Goal: Task Accomplishment & Management: Complete application form

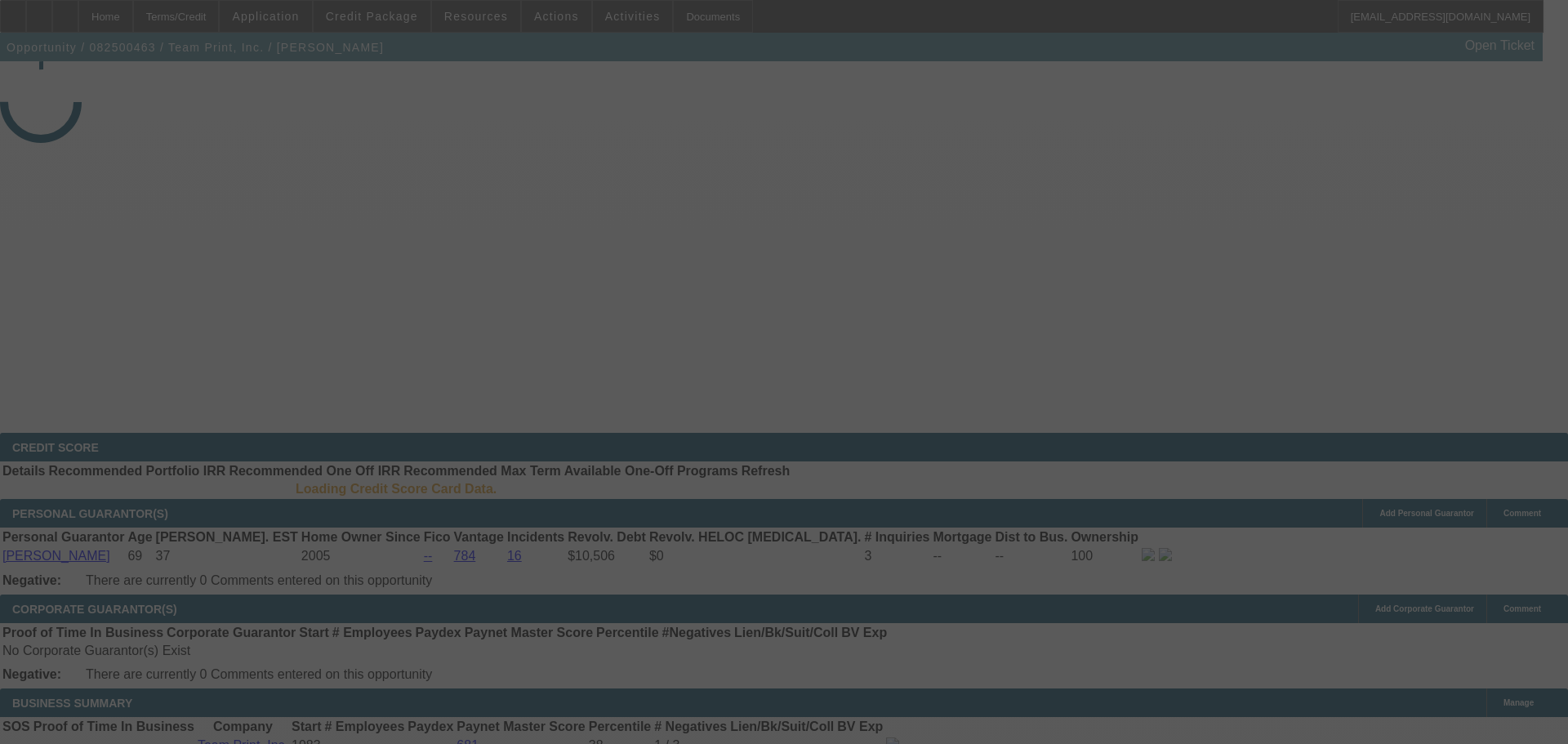
select select "3"
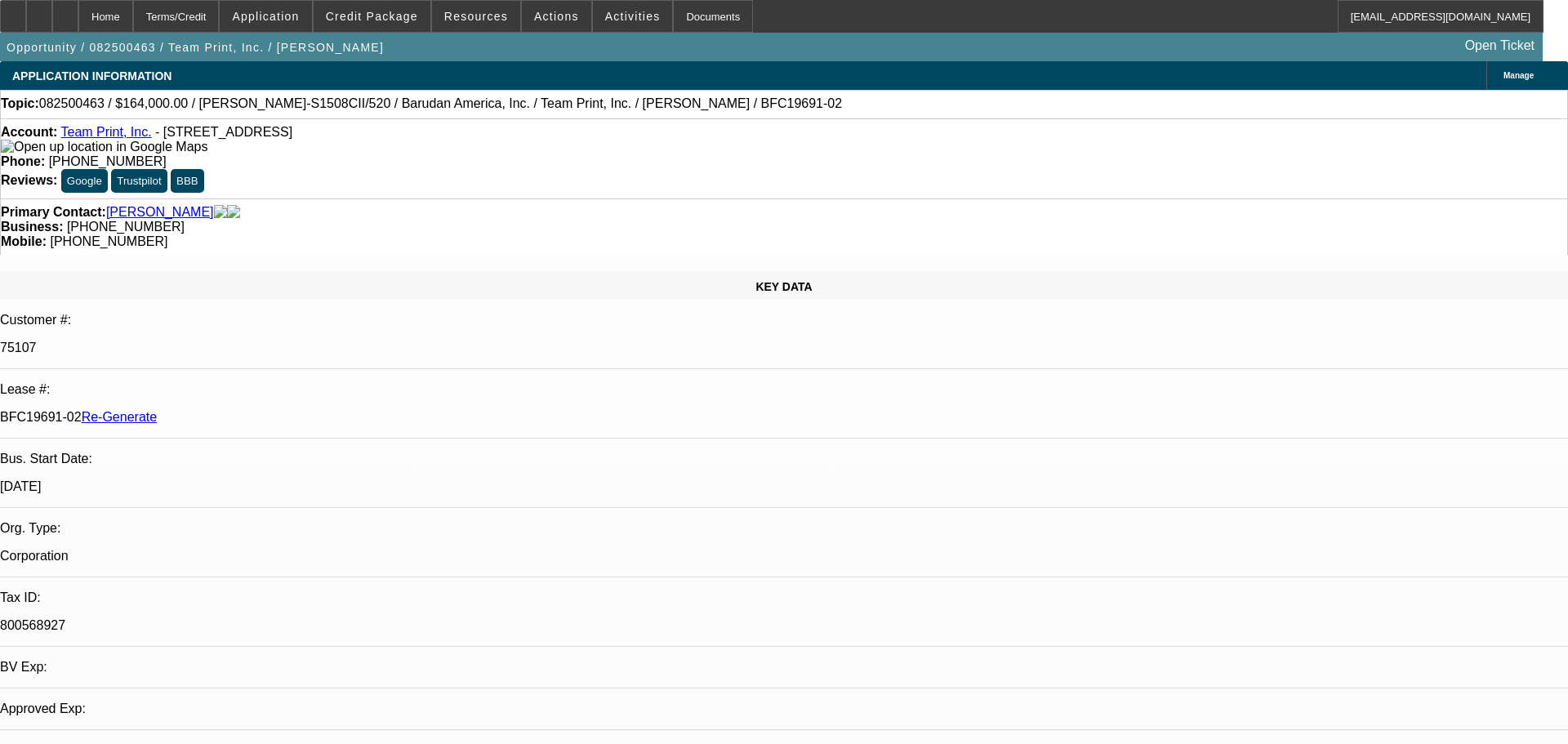
select select "0"
select select "2"
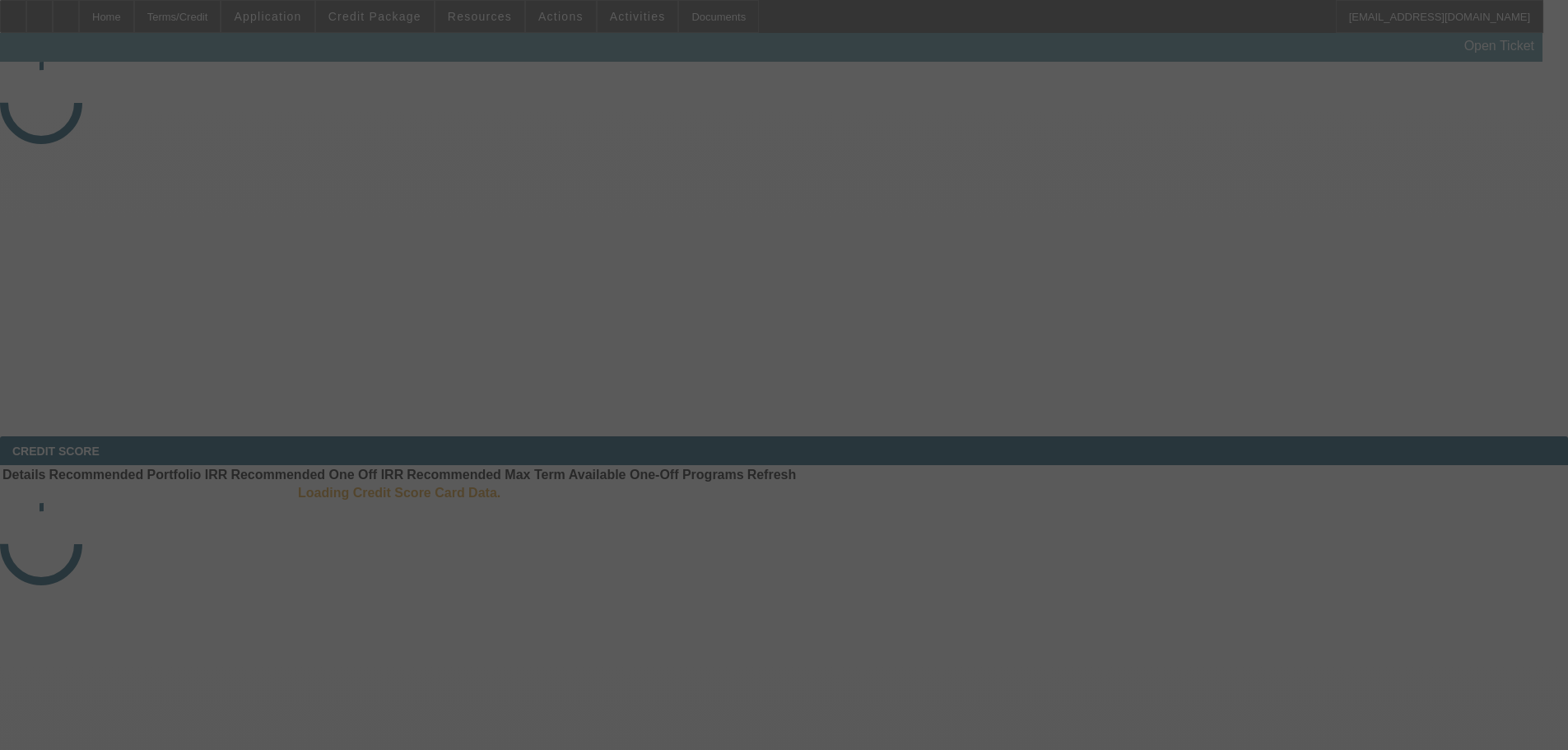
select select "3"
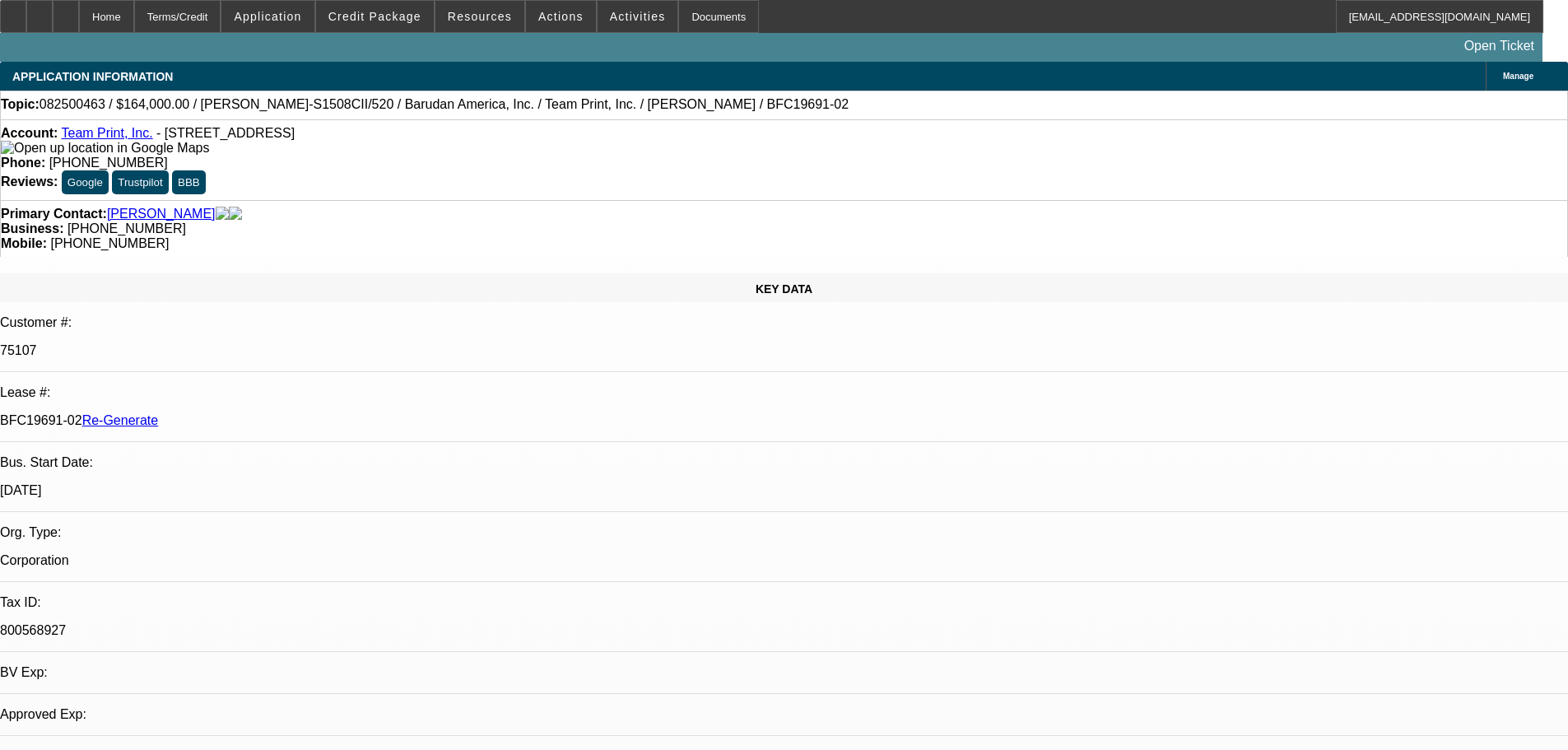
select select "0"
select select "2"
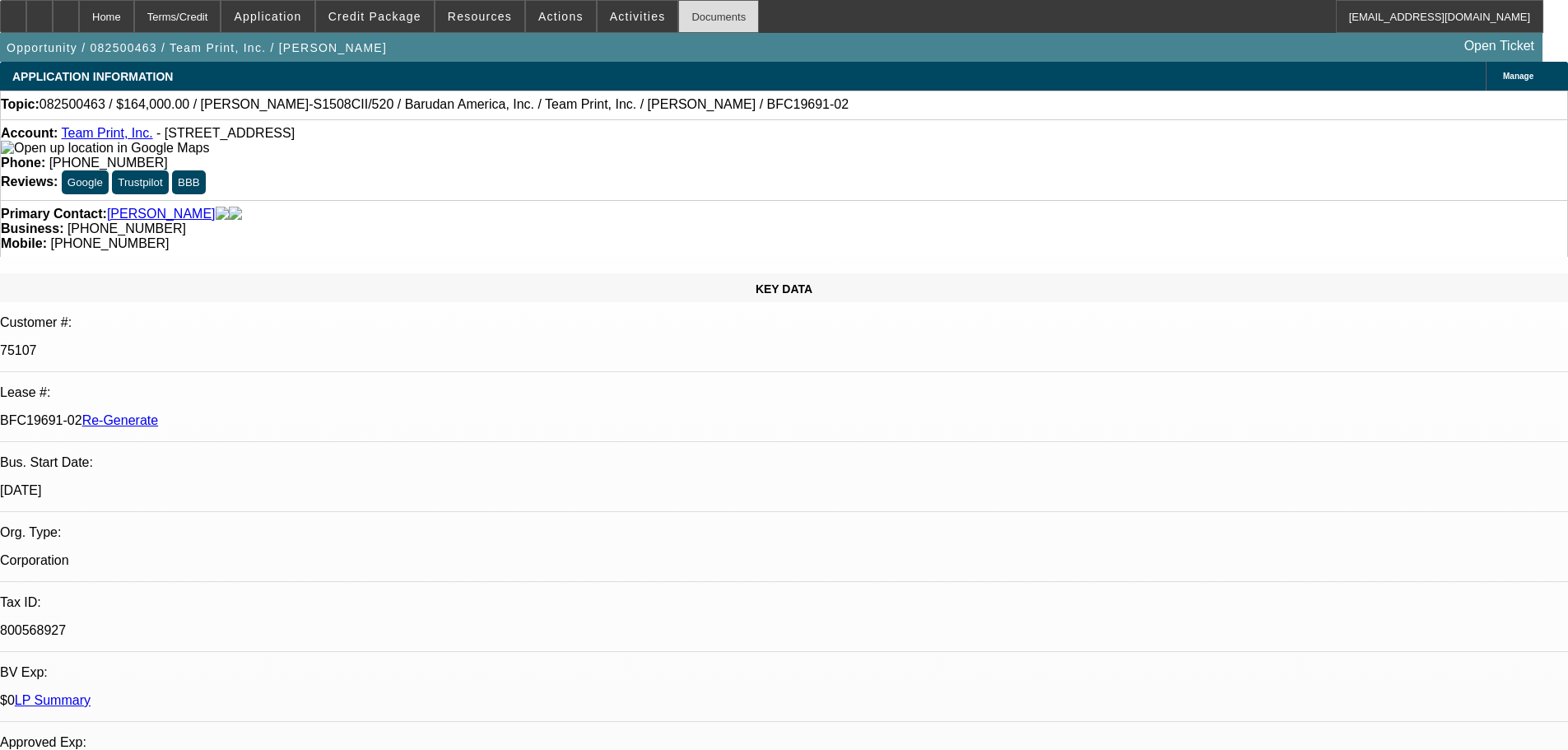
click at [699, 20] on div "Documents" at bounding box center [718, 16] width 81 height 33
click at [610, 14] on span "Activities" at bounding box center [638, 17] width 56 height 13
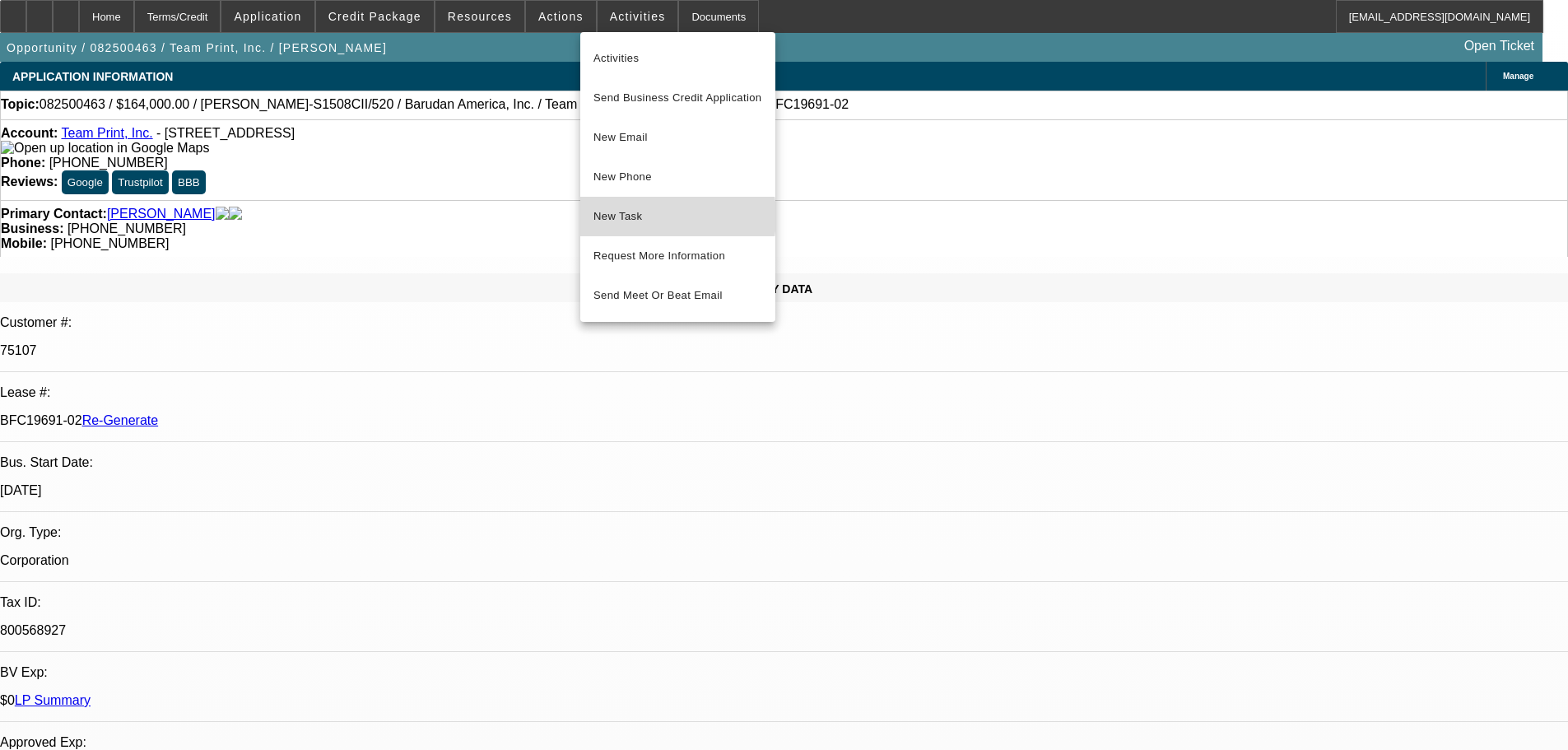
click at [639, 217] on span "New Task" at bounding box center [677, 217] width 169 height 20
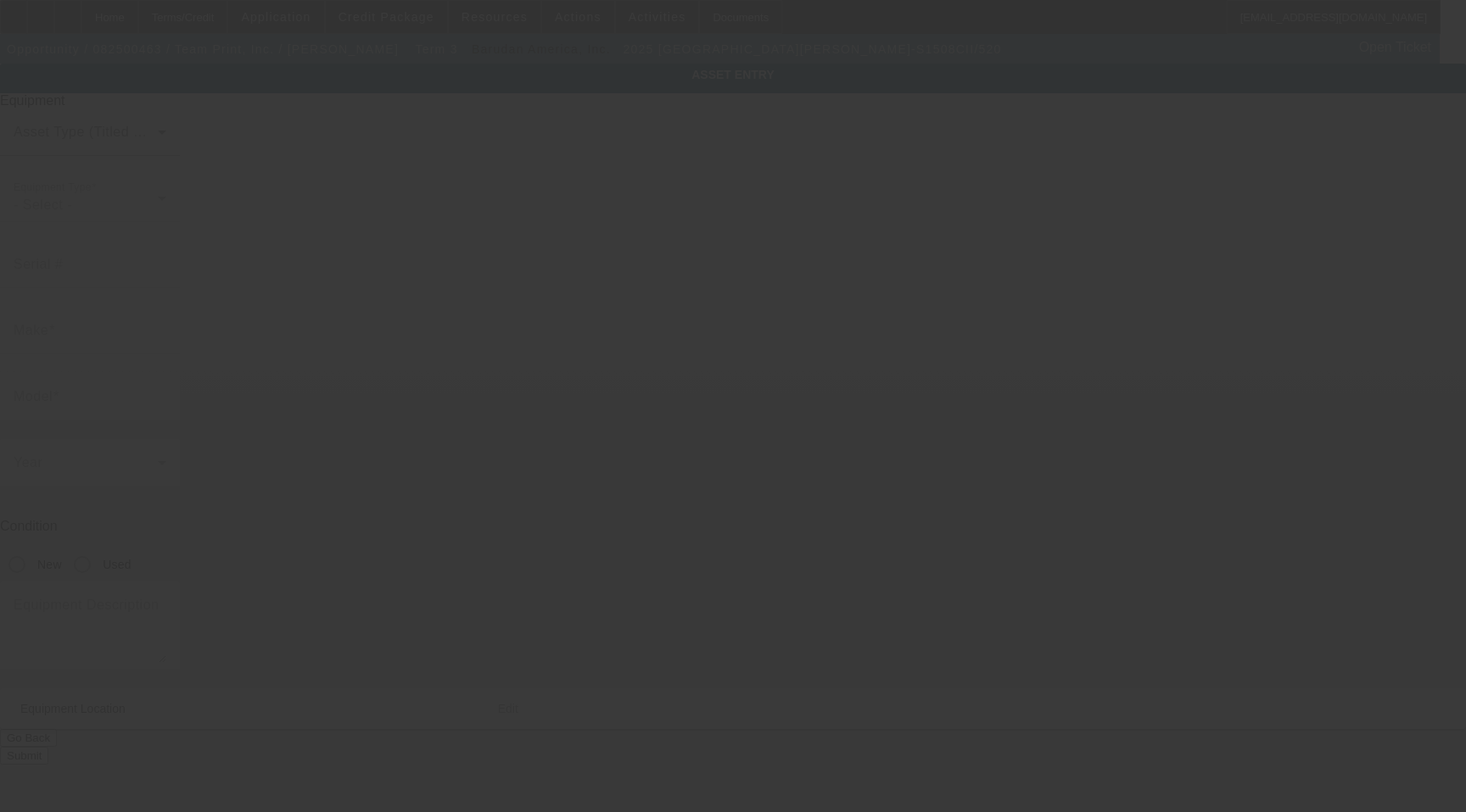
type input "Barudan"
type input "BEKY-S1508CII/520"
radio input "true"
type input "1605 Commerce Dr"
type input "Bourbonnais"
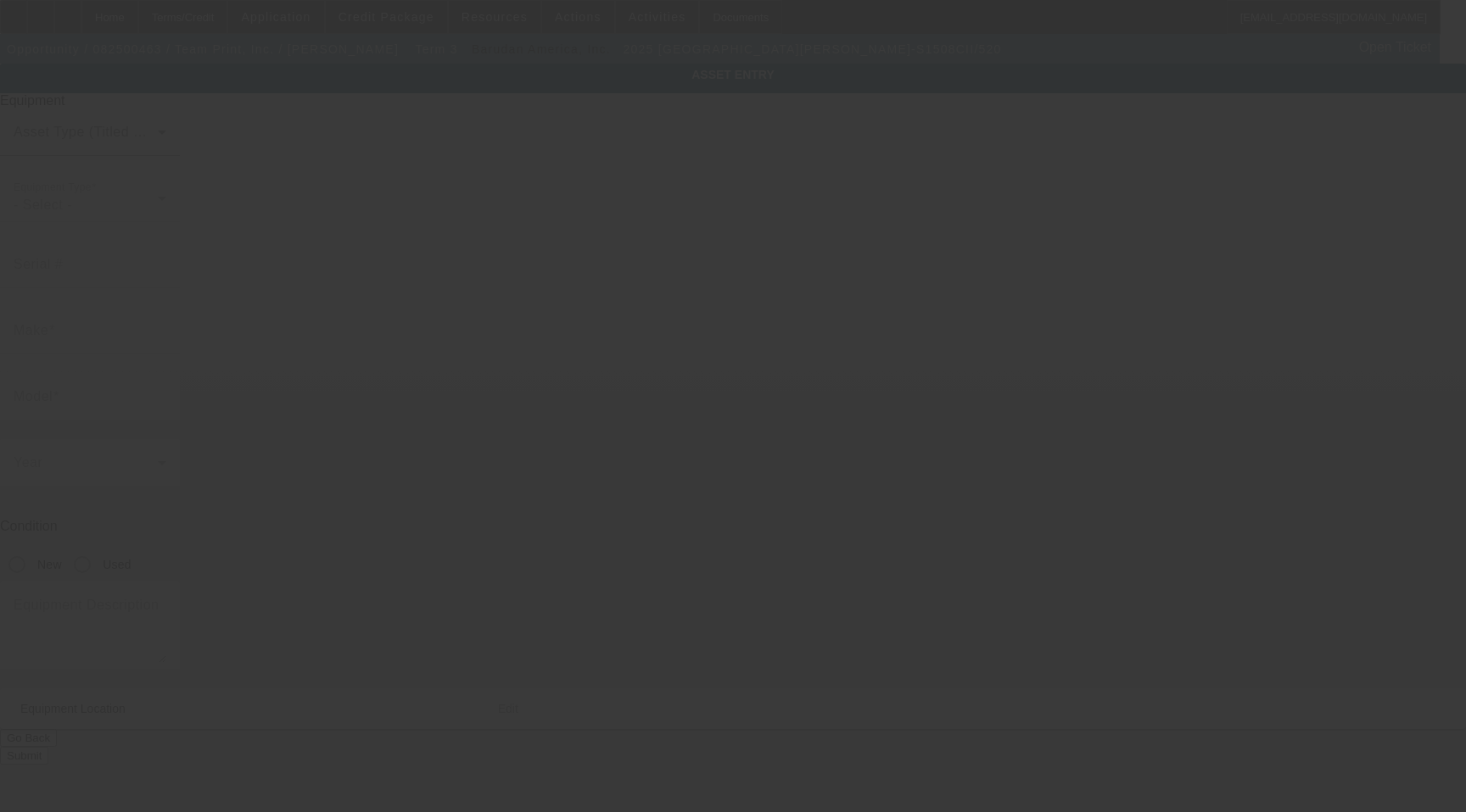
type input "60914"
type input "Kankakee"
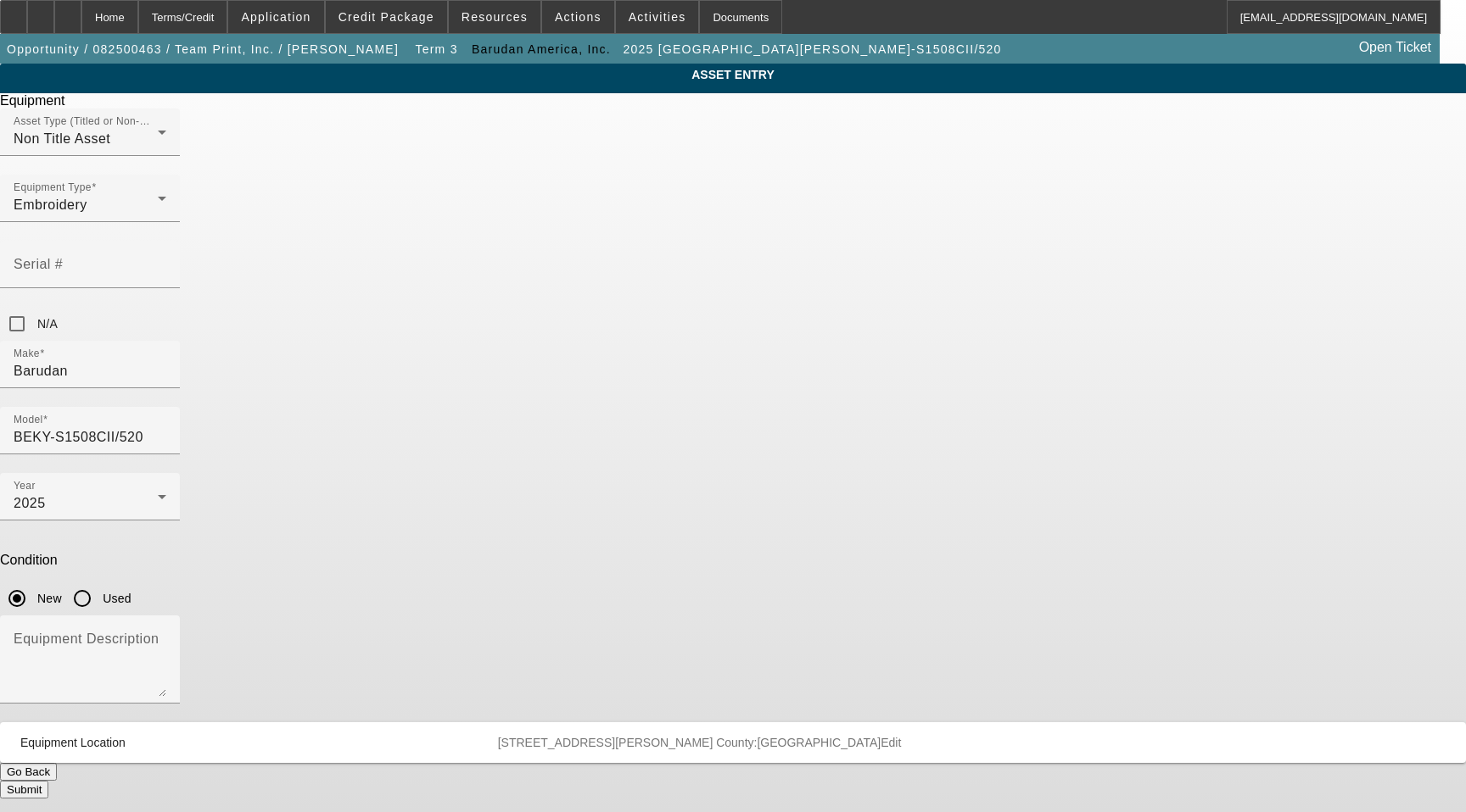
drag, startPoint x: 1, startPoint y: 66, endPoint x: 294, endPoint y: 87, distance: 293.8
click at [294, 87] on div at bounding box center [733, 406] width 1466 height 812
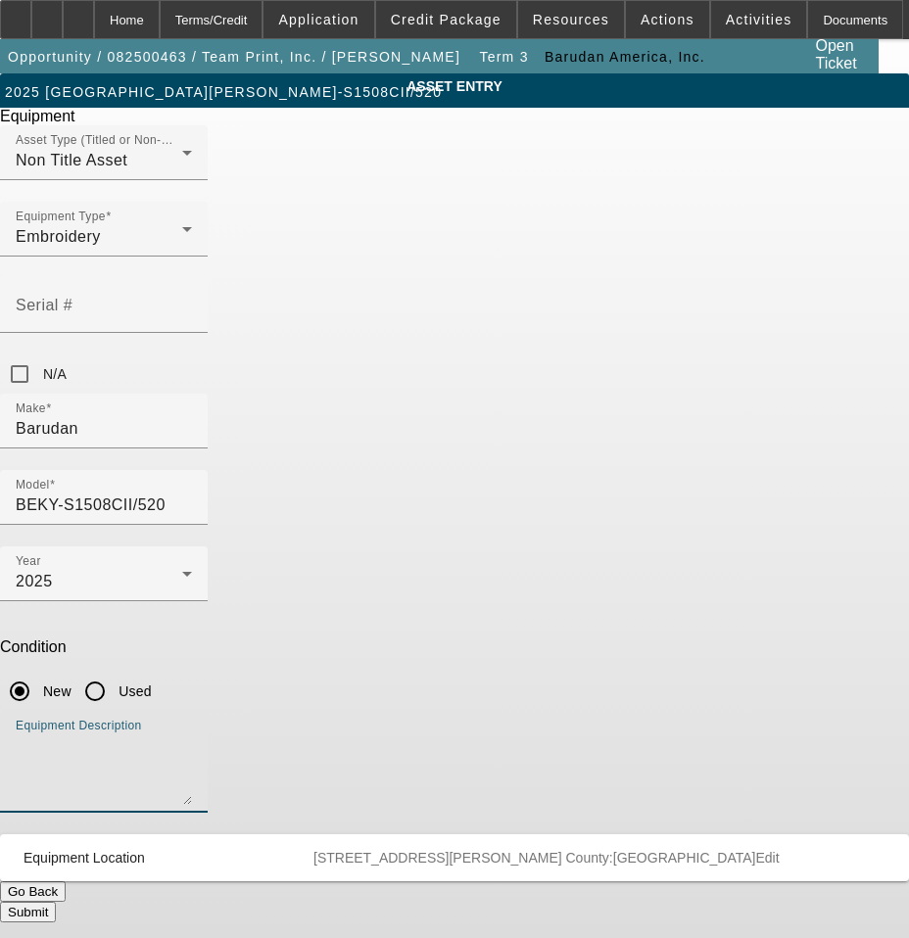
click at [192, 735] on textarea "Equipment Description" at bounding box center [104, 770] width 176 height 71
drag, startPoint x: 501, startPoint y: 558, endPoint x: 208, endPoint y: 406, distance: 330.4
click at [208, 406] on div "ASSET ENTRY Delete asset Equipment Asset Type (Titled or Non-Titled) Non Title …" at bounding box center [454, 497] width 909 height 849
type textarea "8 Head 15 Needle Embroidery Machine (16 Each) 12cm, 15cm, 18cm, 300x290mm, 330x…"
click at [56, 902] on button "Submit" at bounding box center [28, 912] width 56 height 21
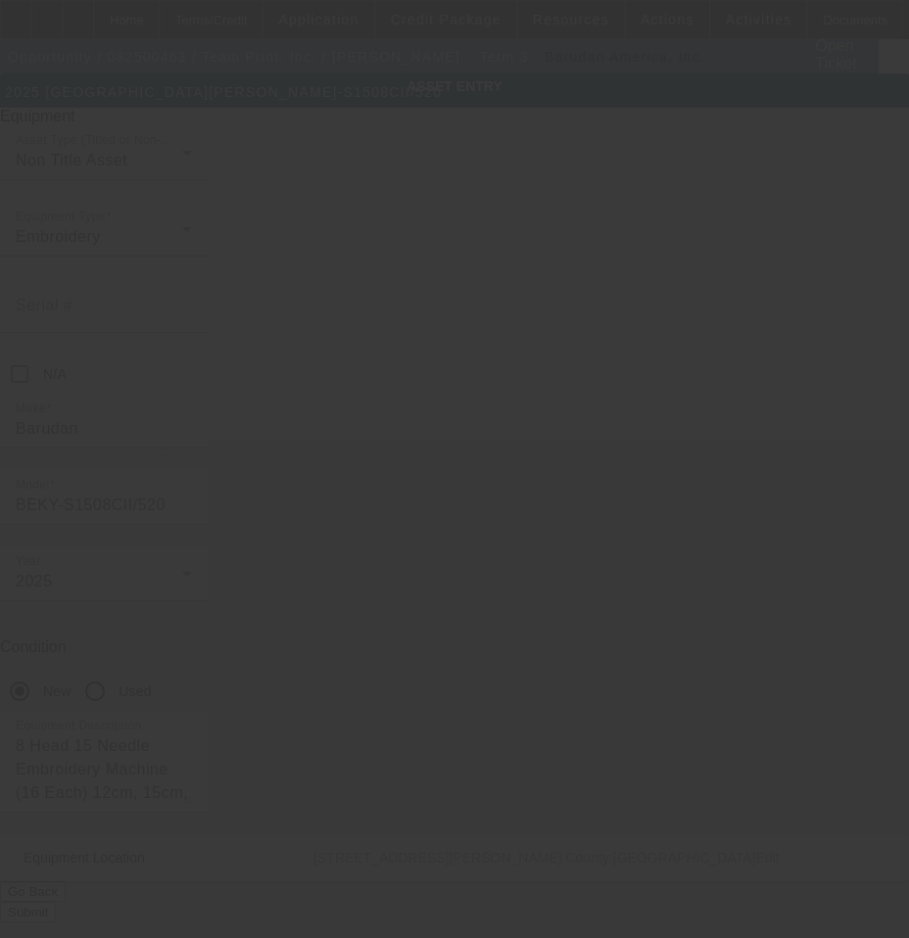
click at [856, 133] on div at bounding box center [454, 469] width 909 height 938
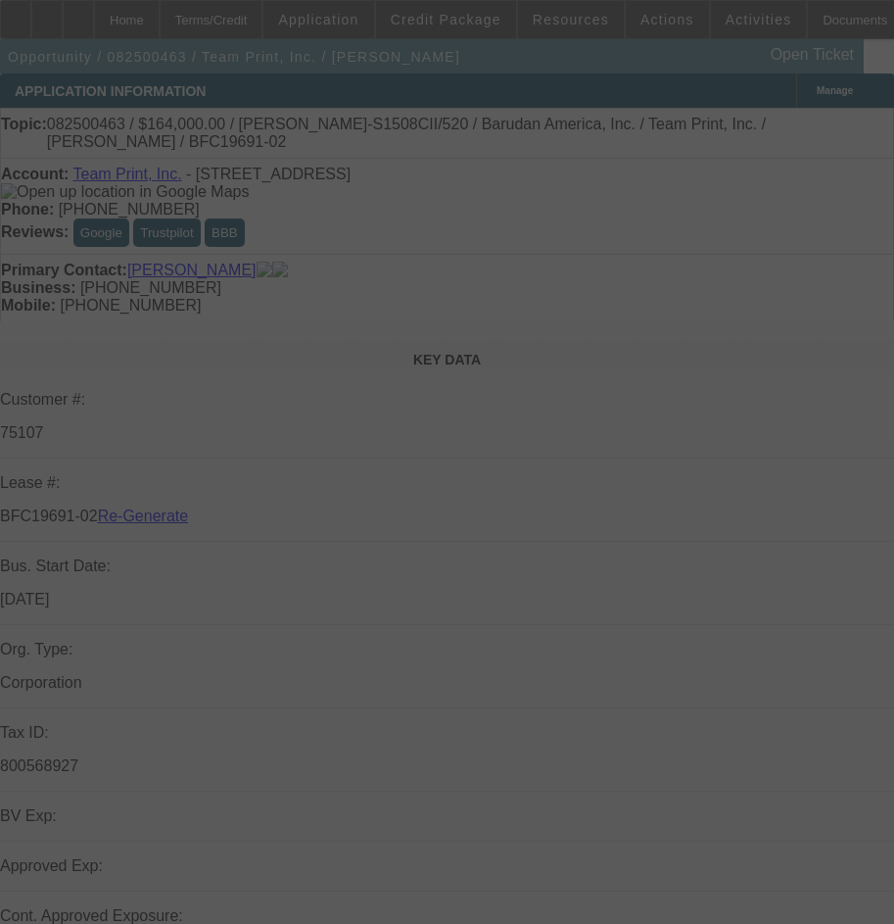
select select "3"
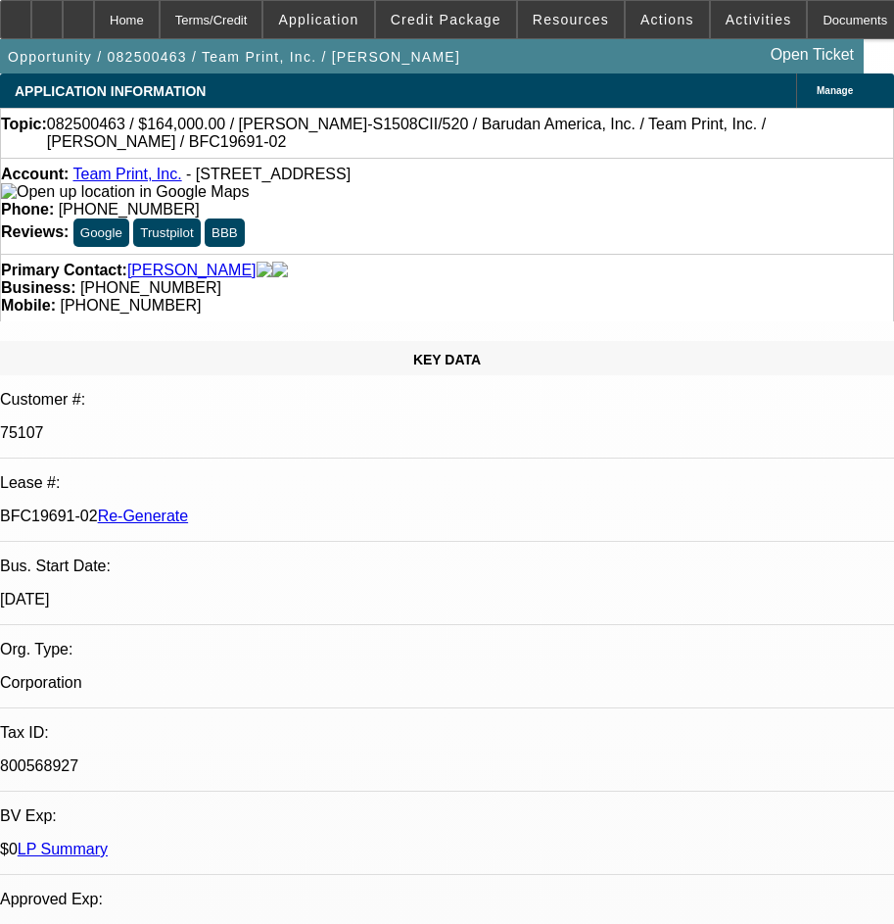
select select "0"
select select "1"
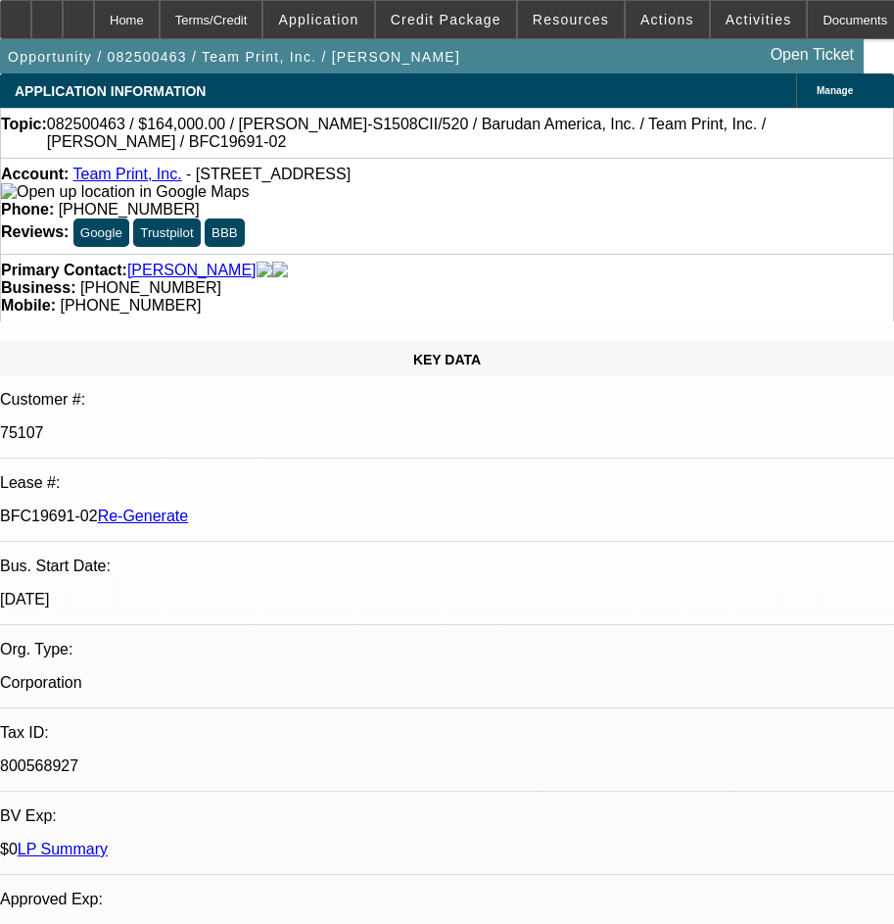
select select "2"
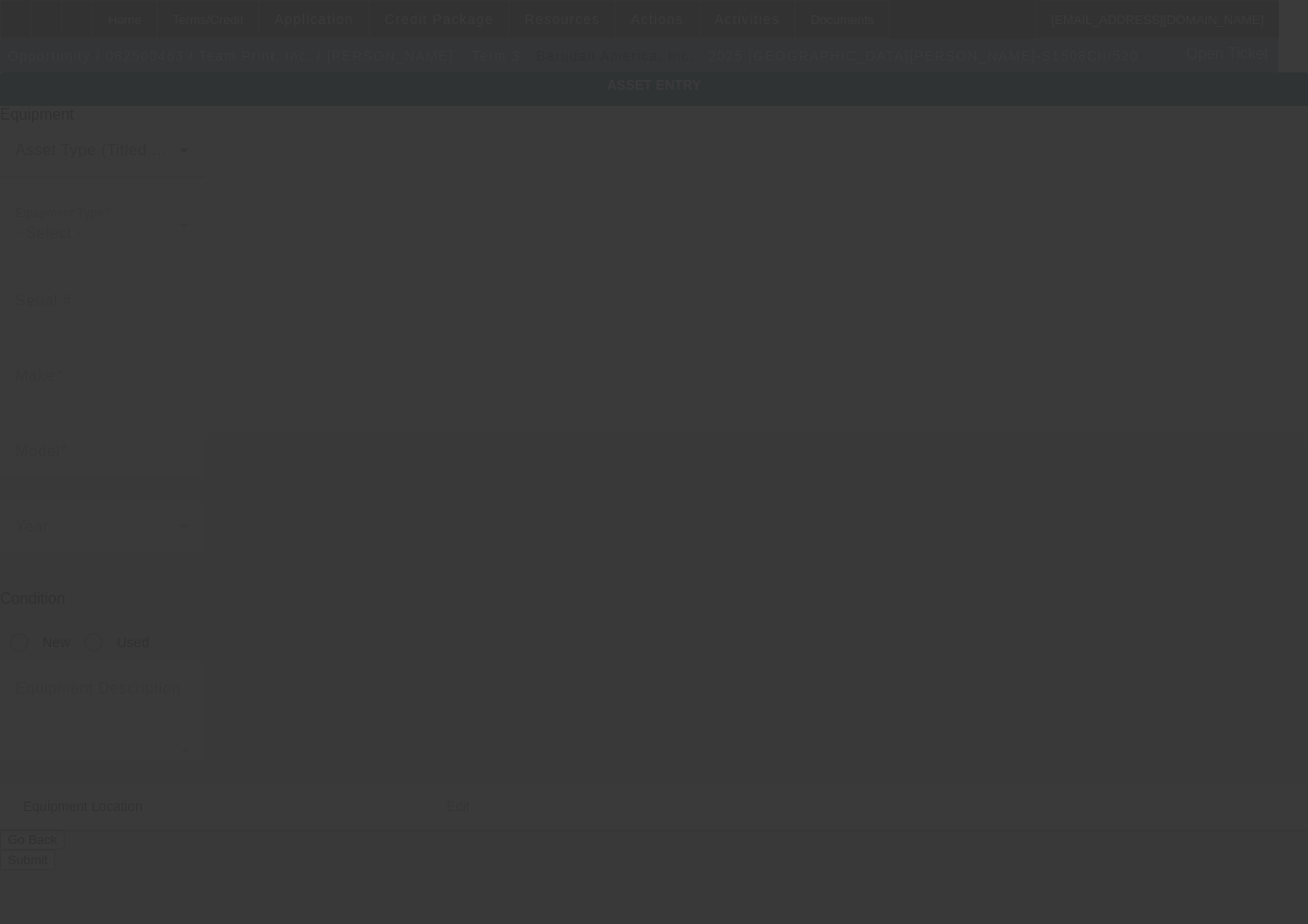
type input "Barudan"
type input "BEKY-S1508CII/520"
radio input "true"
type input "1605 Commerce Dr"
type input "Bourbonnais"
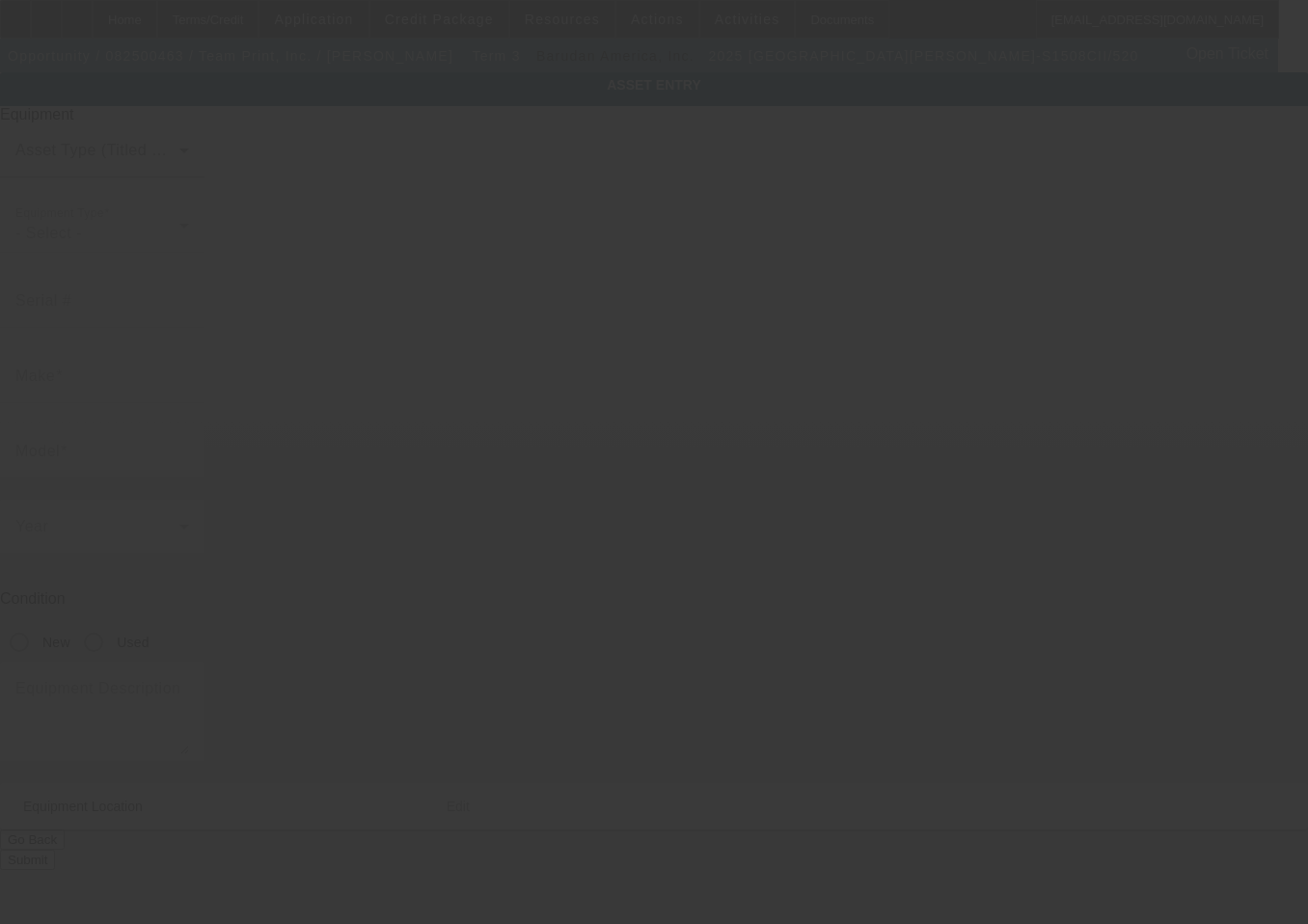
type input "60914"
type input "Kankakee"
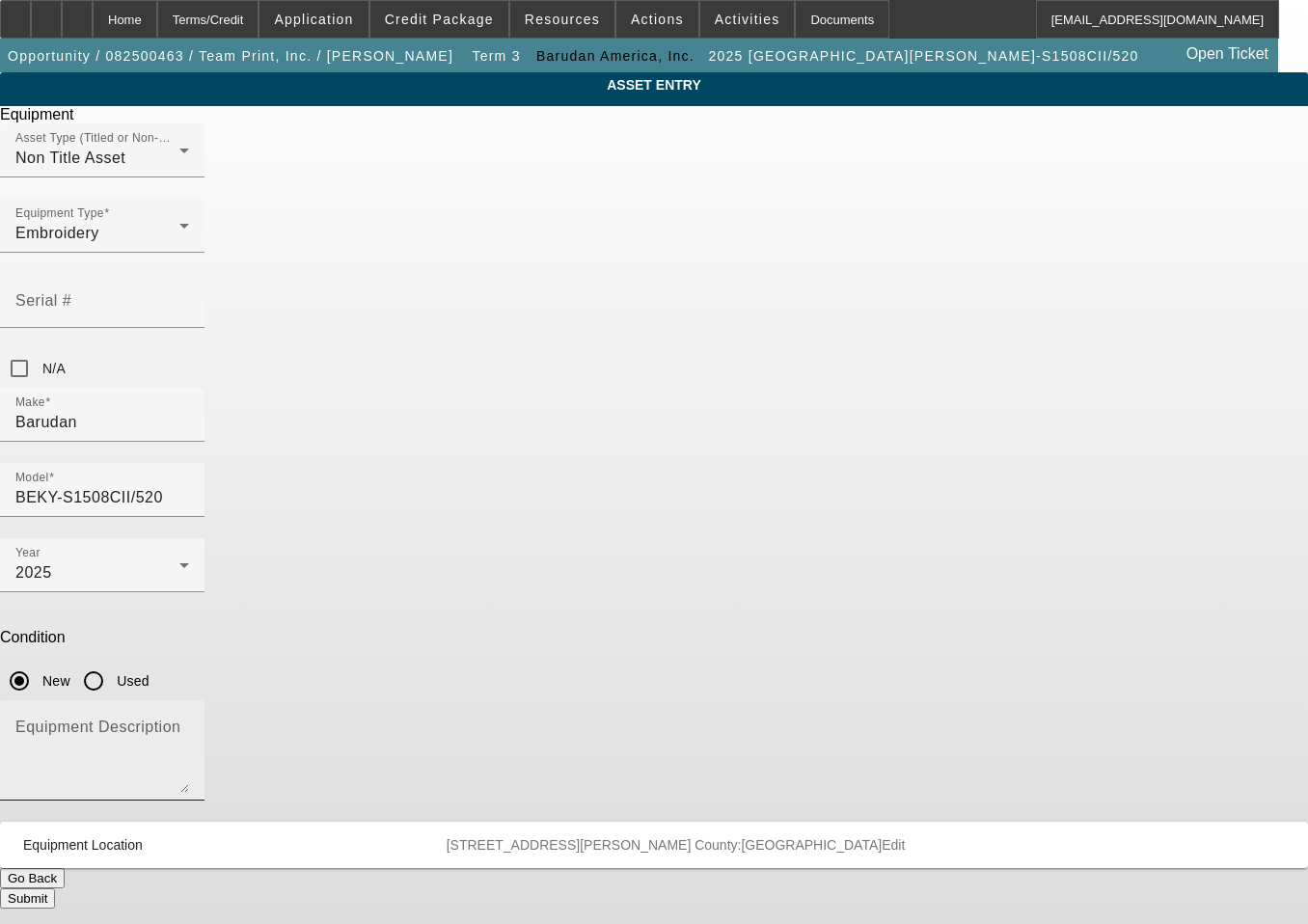
click at [189, 724] on textarea "Equipment Description" at bounding box center [102, 759] width 173 height 70
paste textarea "8 Head 15 Needle Embroidery Machine (16 Each) 12cm, 15cm, 18cm, 300x290mm, 330x…"
type textarea "8 Head 15 Needle Embroidery Machine (16 Each) 12cm, 15cm, 18cm, 300x290mm, 330x…"
click at [55, 889] on button "Submit" at bounding box center [28, 898] width 55 height 21
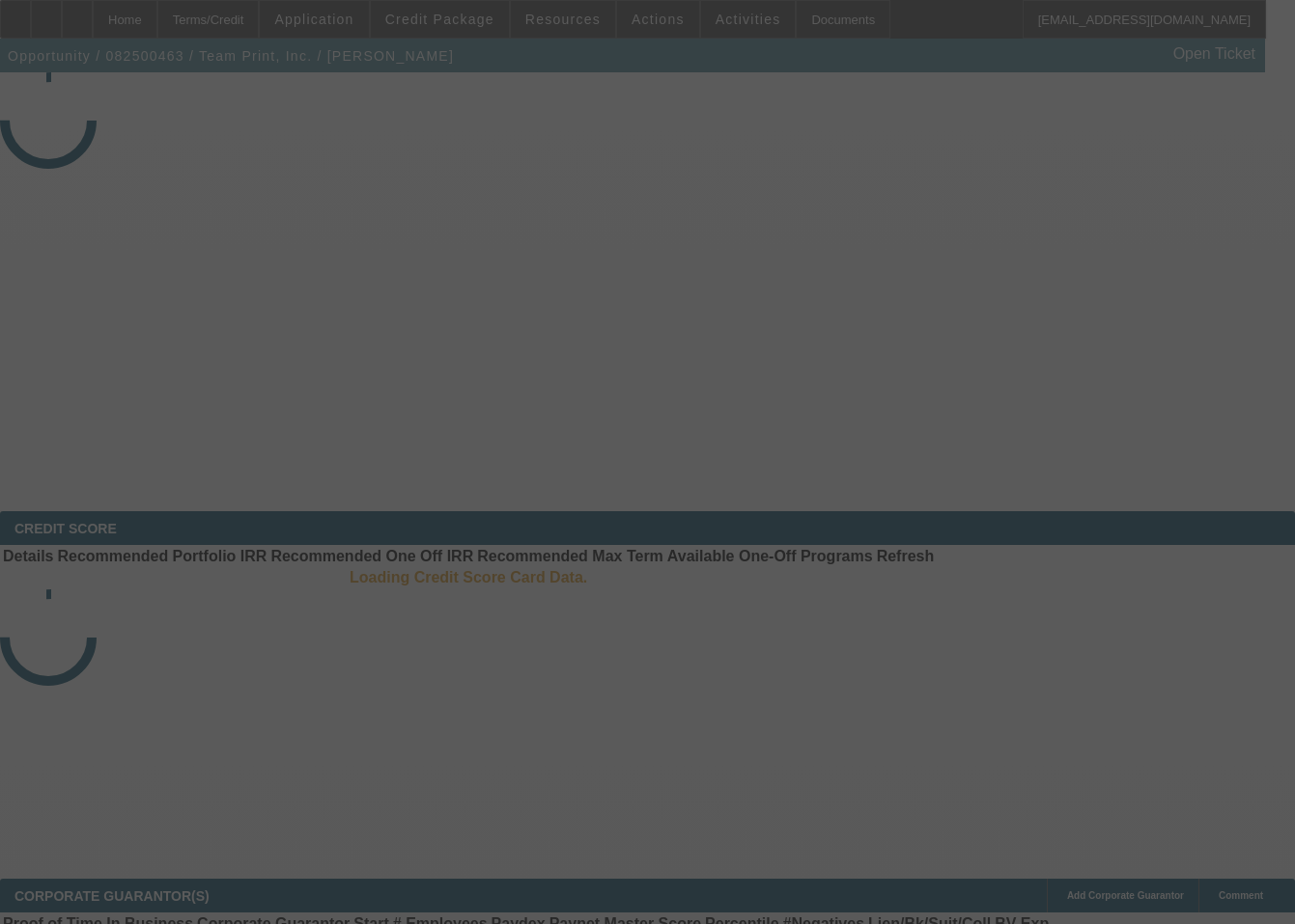
select select "3"
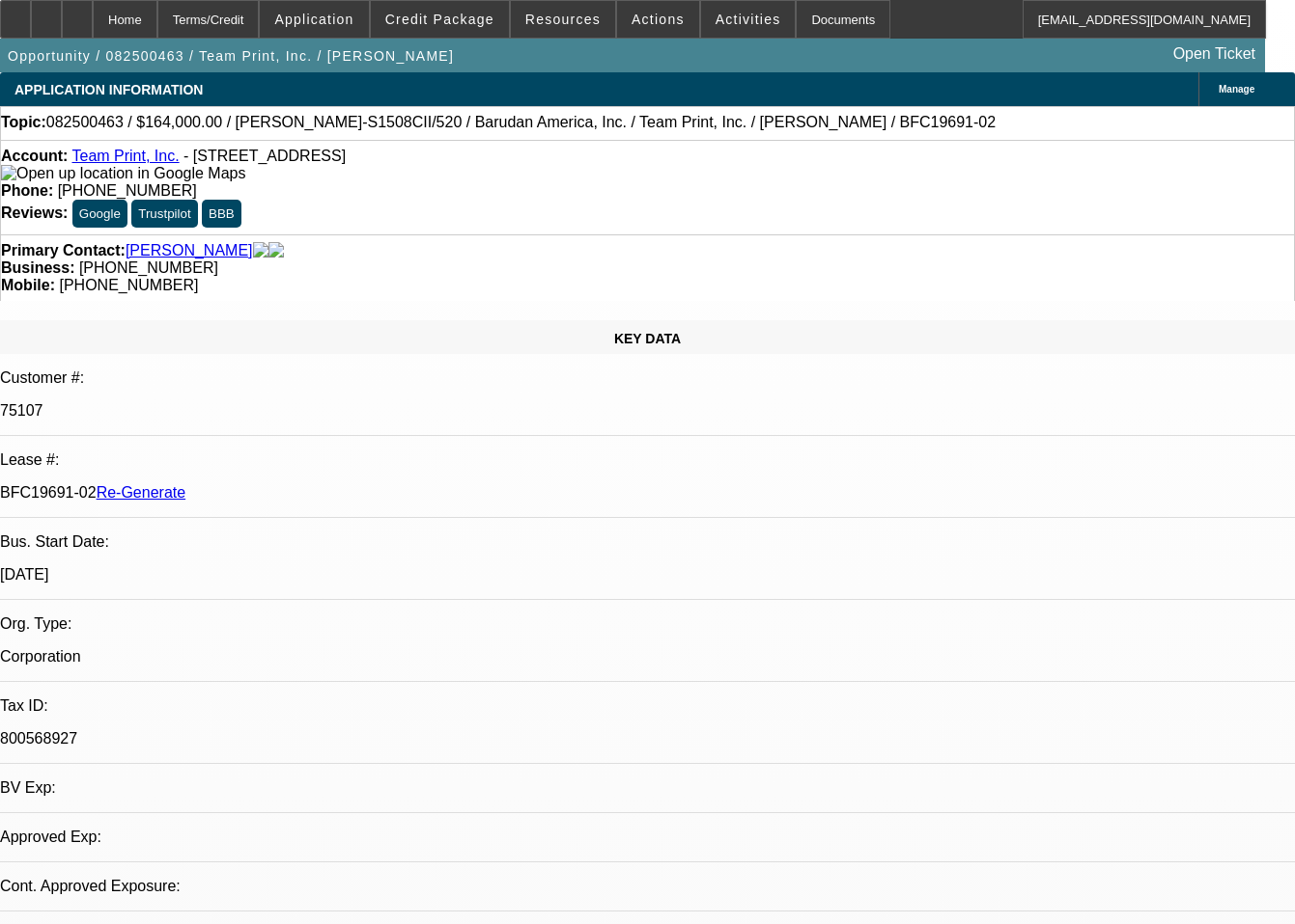
select select "0"
select select "2"
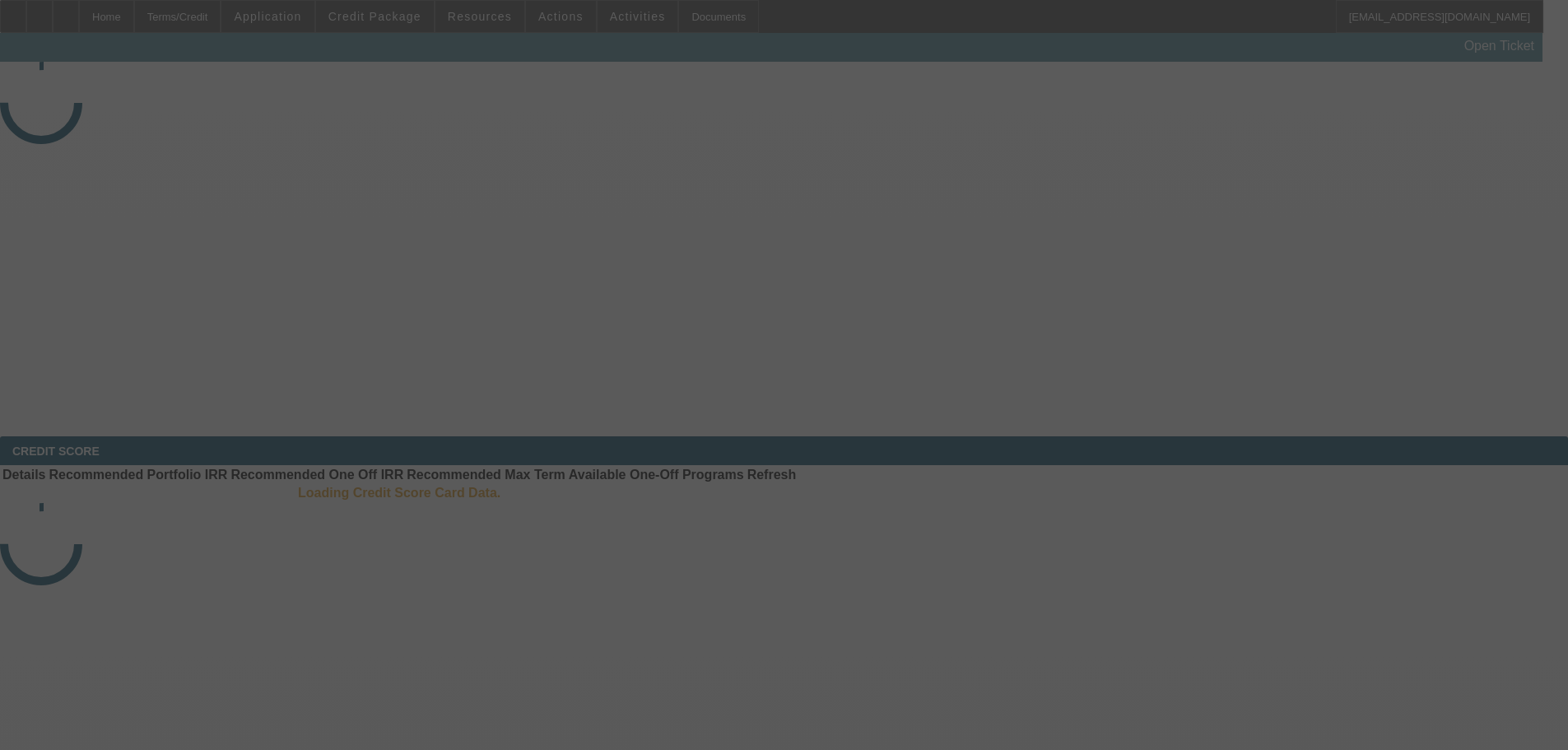
select select "3"
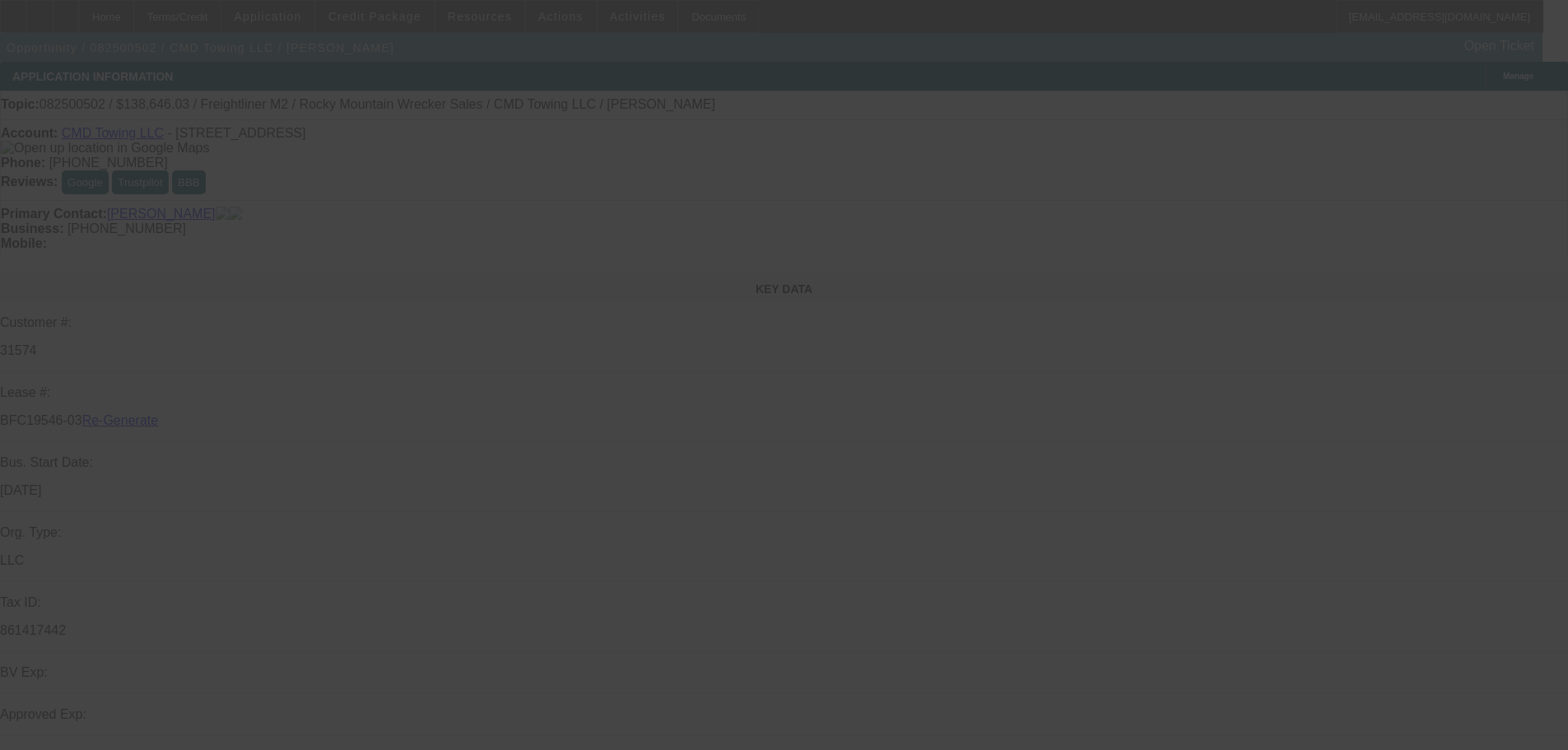
select select "0"
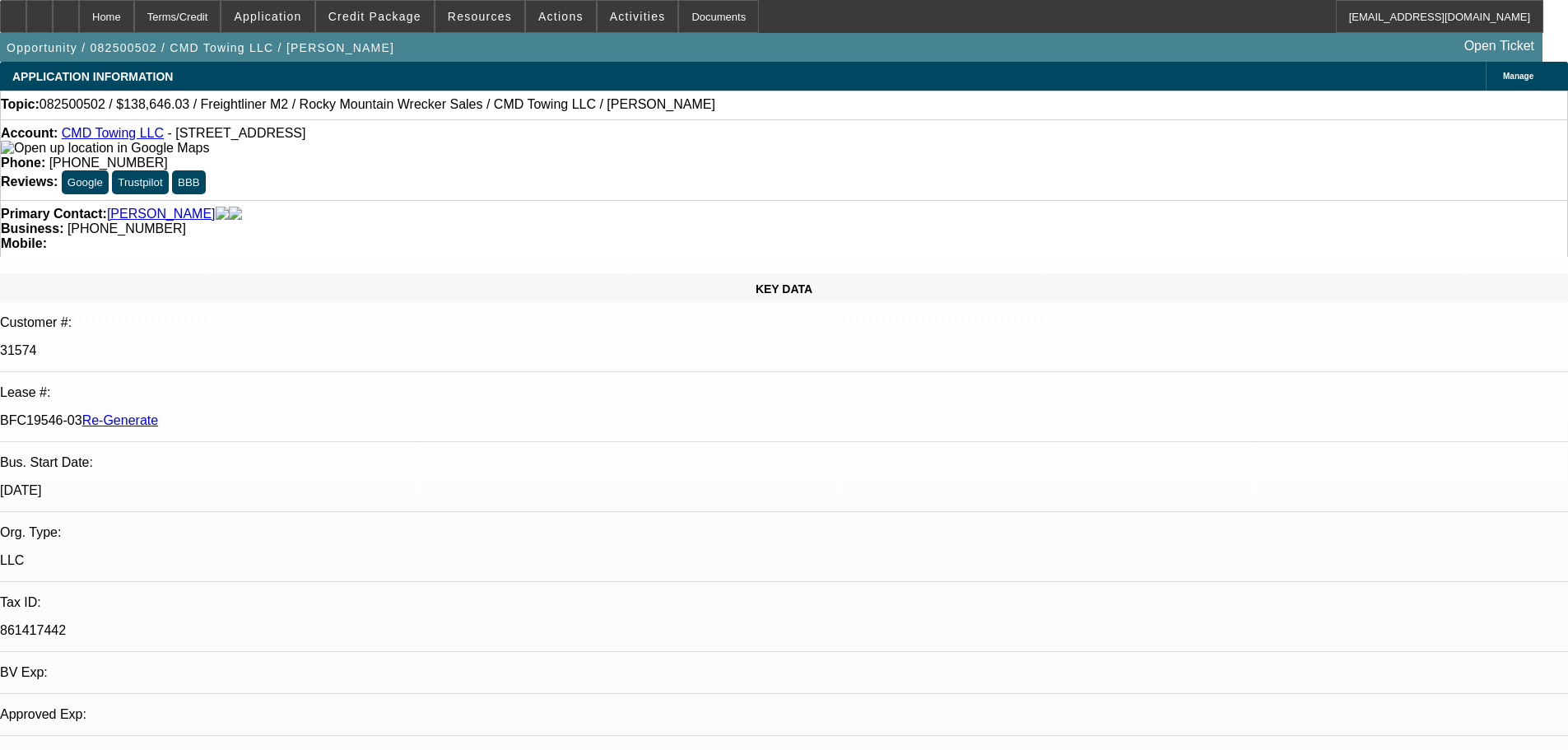
select select "0"
select select "6"
click at [621, 16] on span "Activities" at bounding box center [638, 17] width 56 height 13
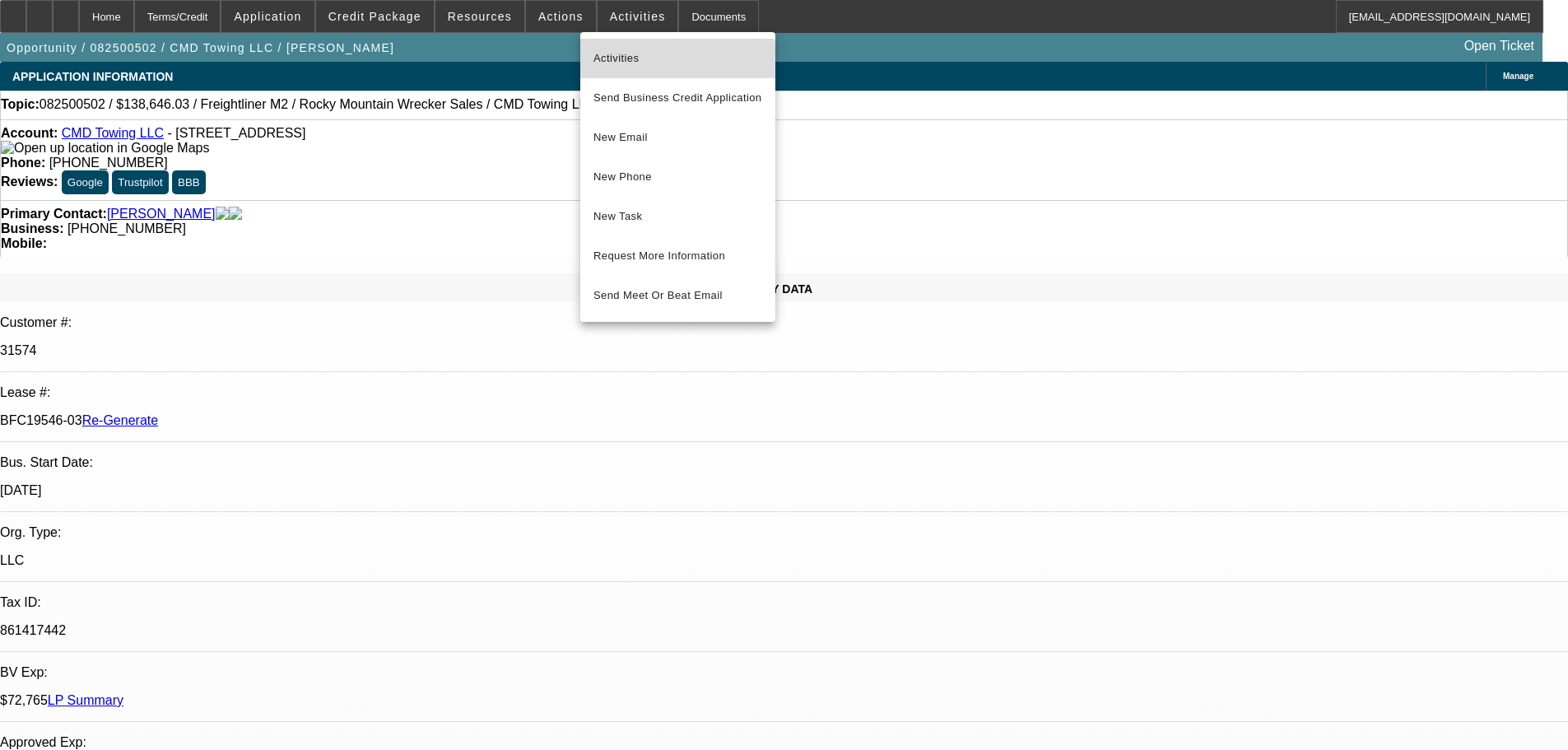
click at [613, 66] on span "Activities" at bounding box center [677, 59] width 169 height 20
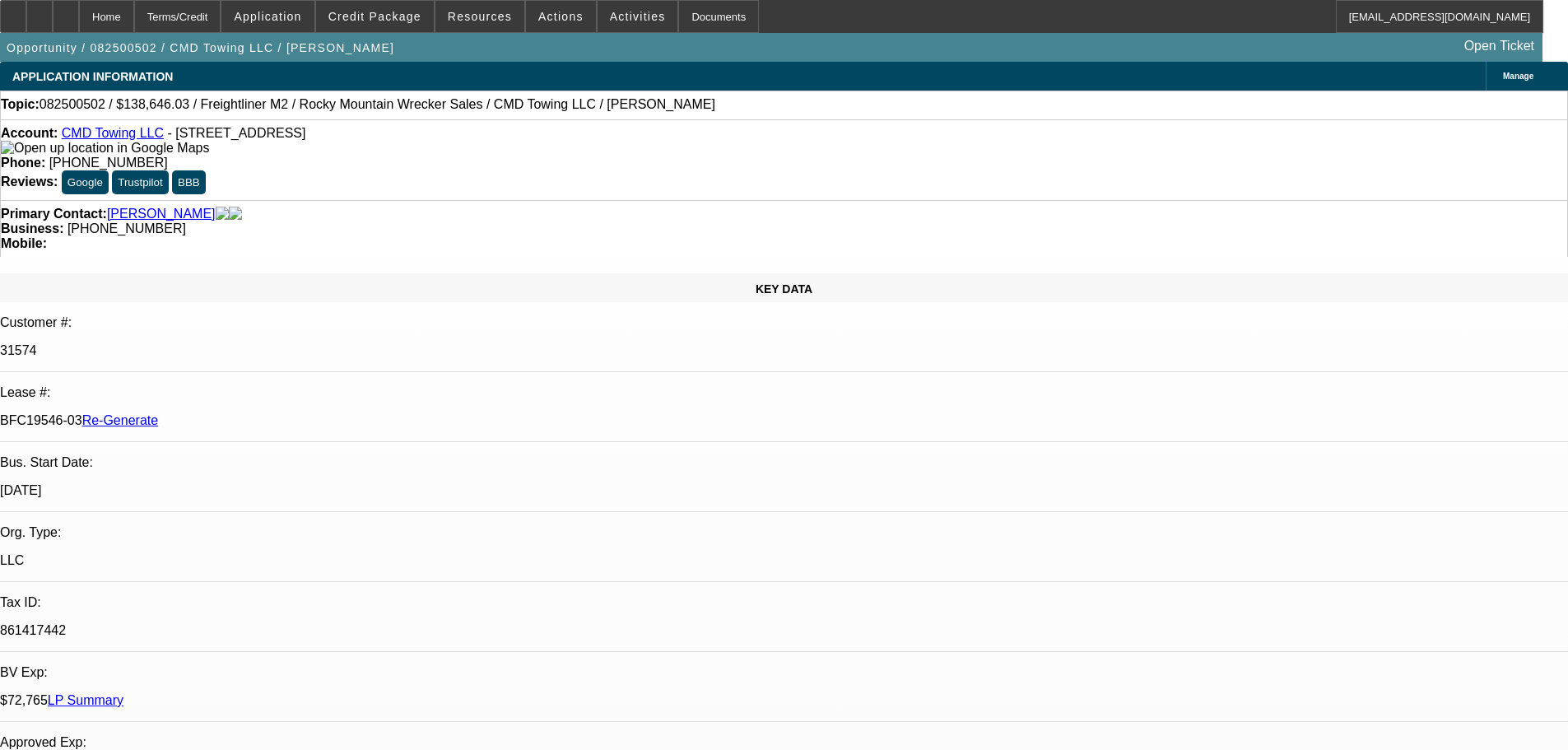
scroll to position [247, 0]
drag, startPoint x: 1303, startPoint y: 566, endPoint x: 1479, endPoint y: 586, distance: 177.1
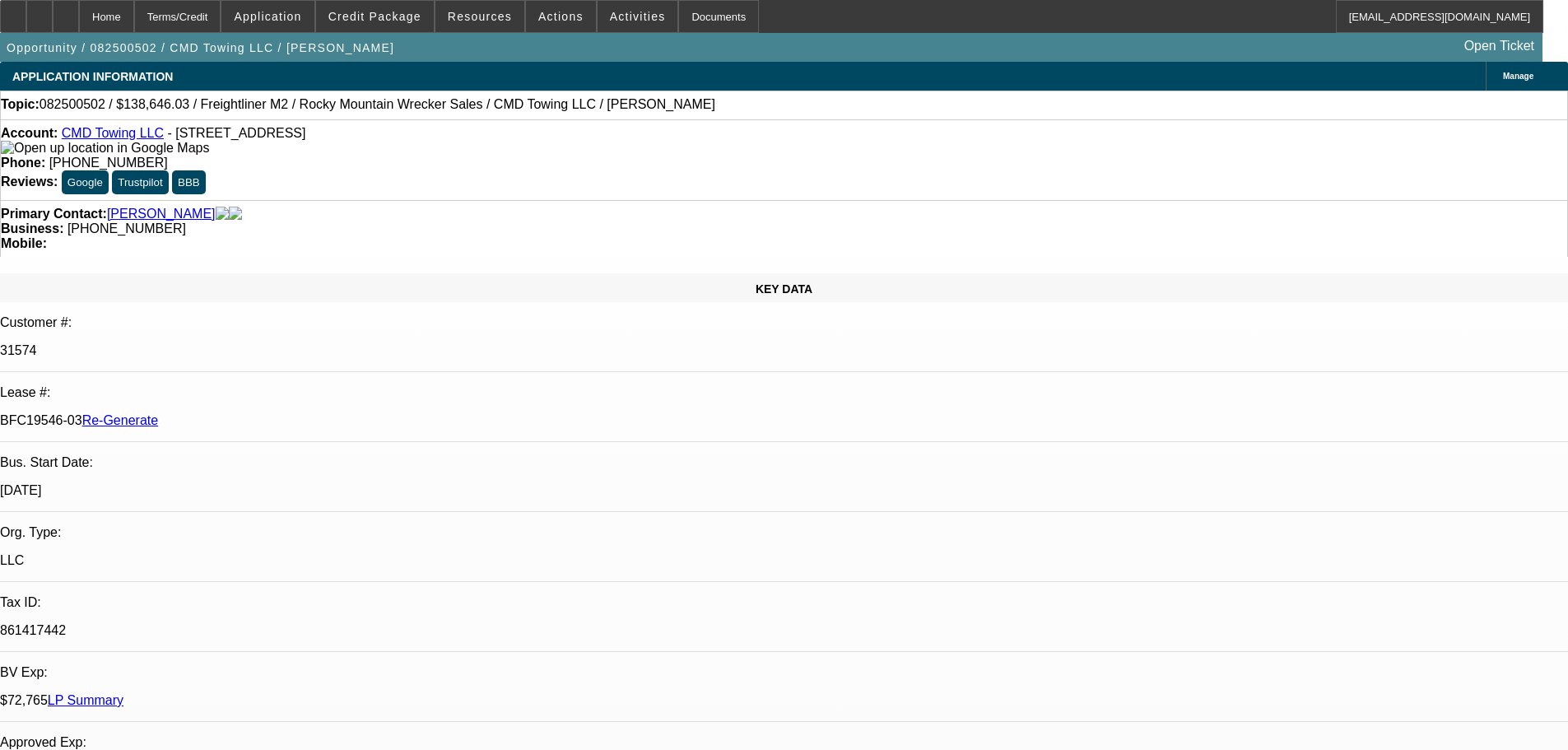
drag, startPoint x: 1232, startPoint y: 594, endPoint x: 1523, endPoint y: 594, distance: 291.0
copy td "trent@rmwsales.com & title clerk is Chris chris@rmwsales.com"
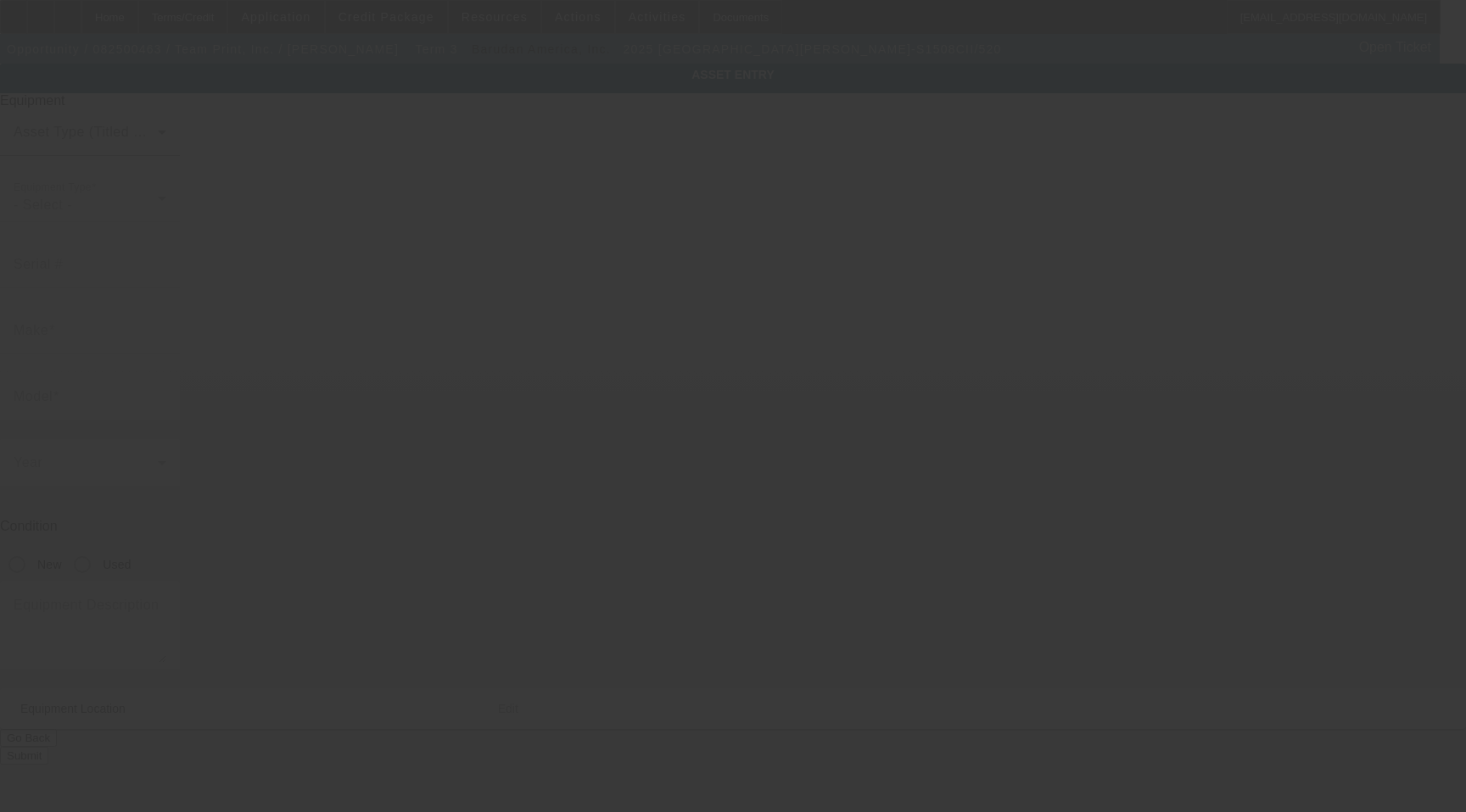
type input "Barudan"
type input "BEKY-S1508CII/520"
radio input "true"
type textarea "8 Head 15 Needle Embroidery Machine (16 Each) 12cm, 15cm, 18cm, 300x290mm, 330x…"
type input "1605 Commerce Dr"
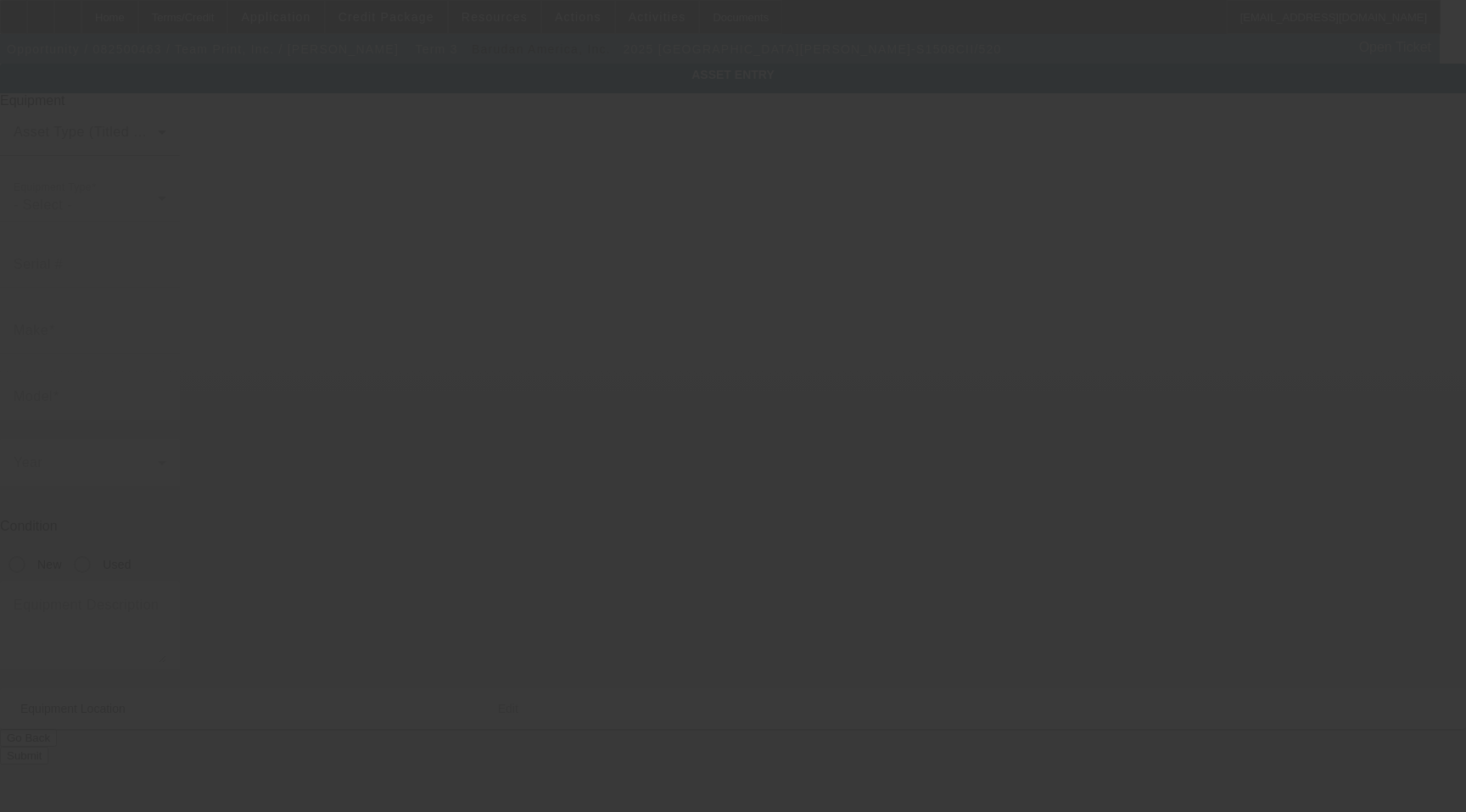
type input "Bourbonnais"
type input "60914"
type input "Kankakee"
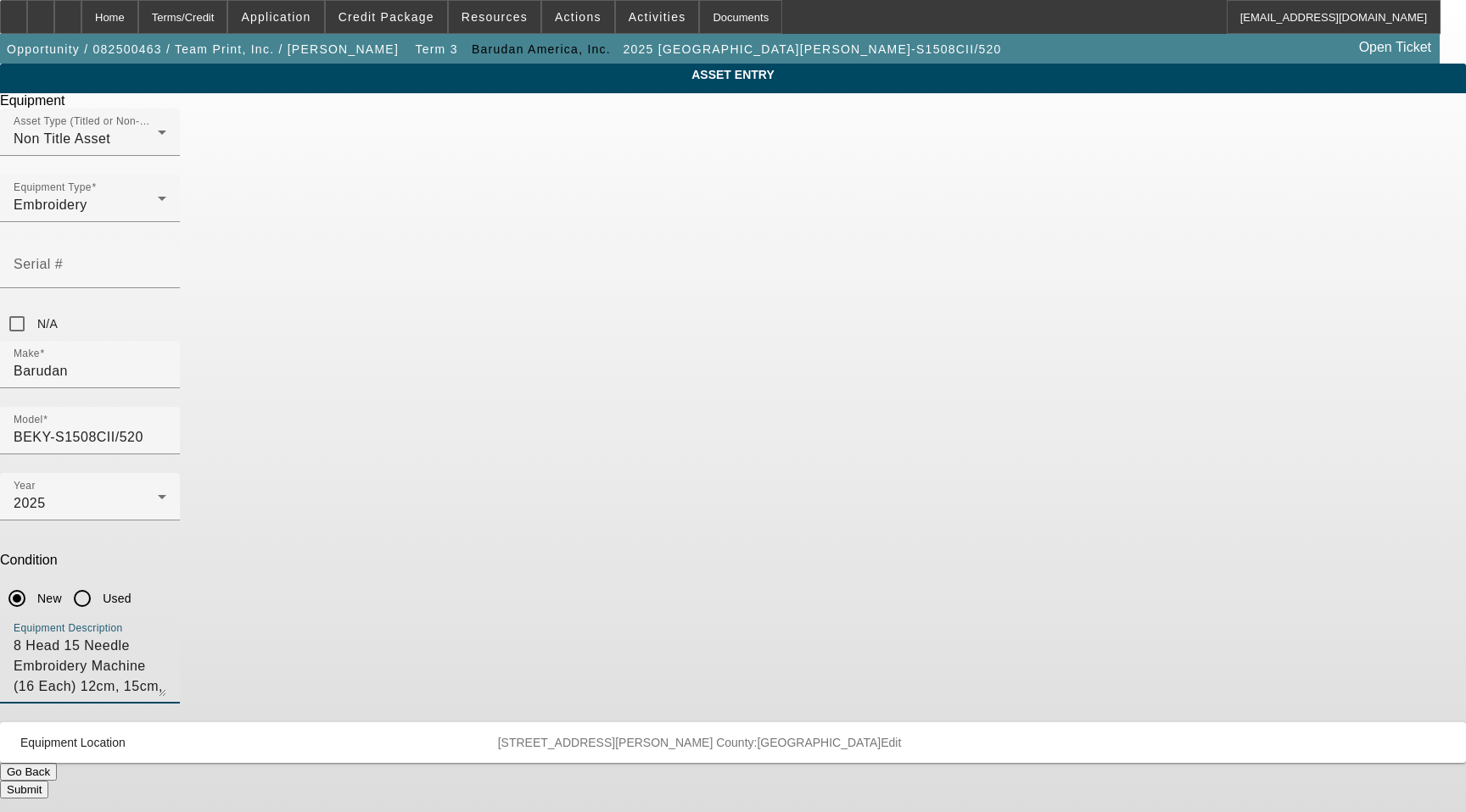
click at [166, 636] on textarea "8 Head 15 Needle Embroidery Machine (16 Each) 12cm, 15cm, 18cm, 300x290mm, 330x…" at bounding box center [90, 667] width 152 height 61
type textarea "8 Head 15 Needle Embroidery Machine with (16 Each) 12cm, 15cm, 18cm, 300x290mm,…"
click at [48, 781] on button "Submit" at bounding box center [24, 789] width 48 height 18
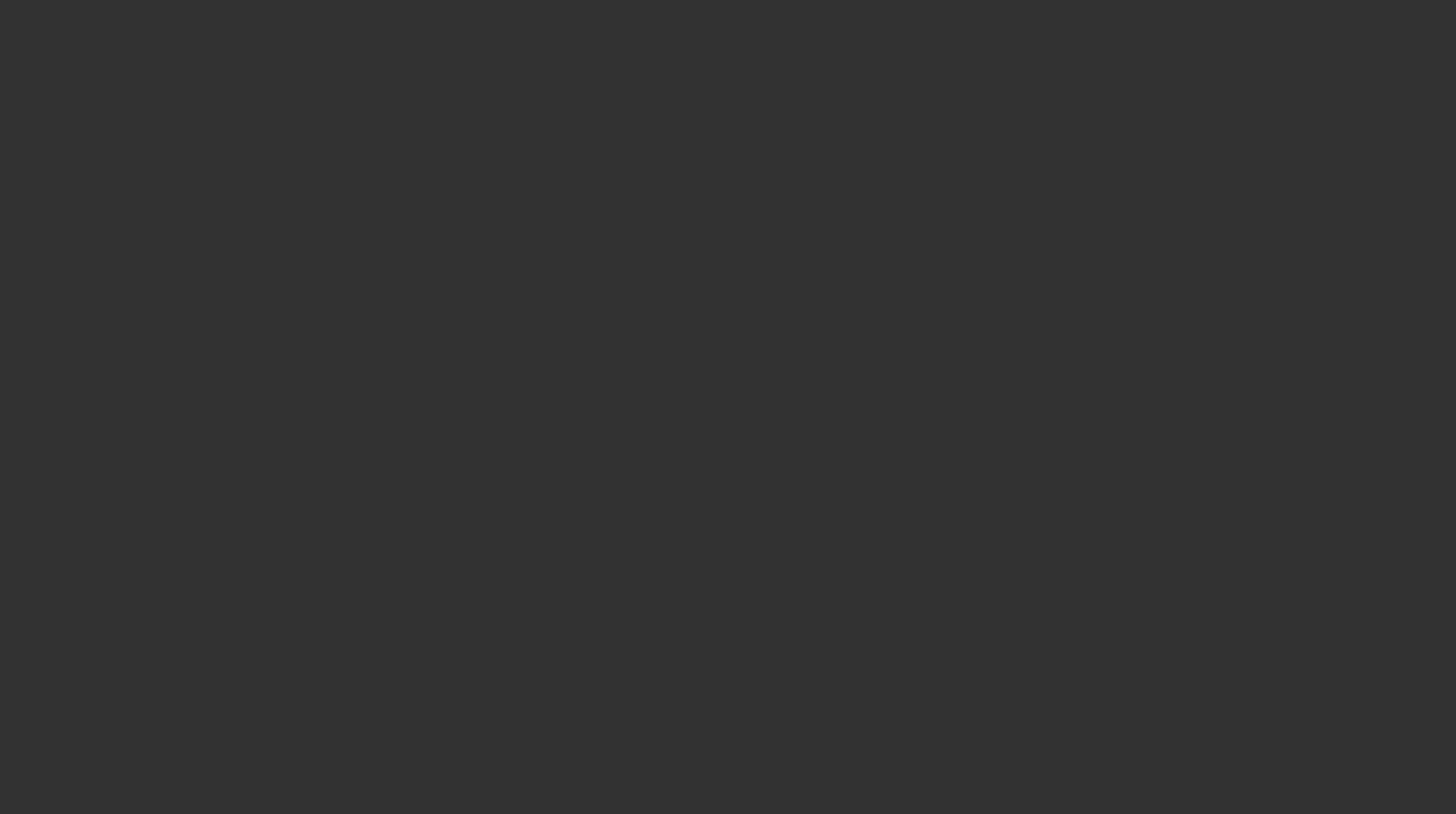
select select "3"
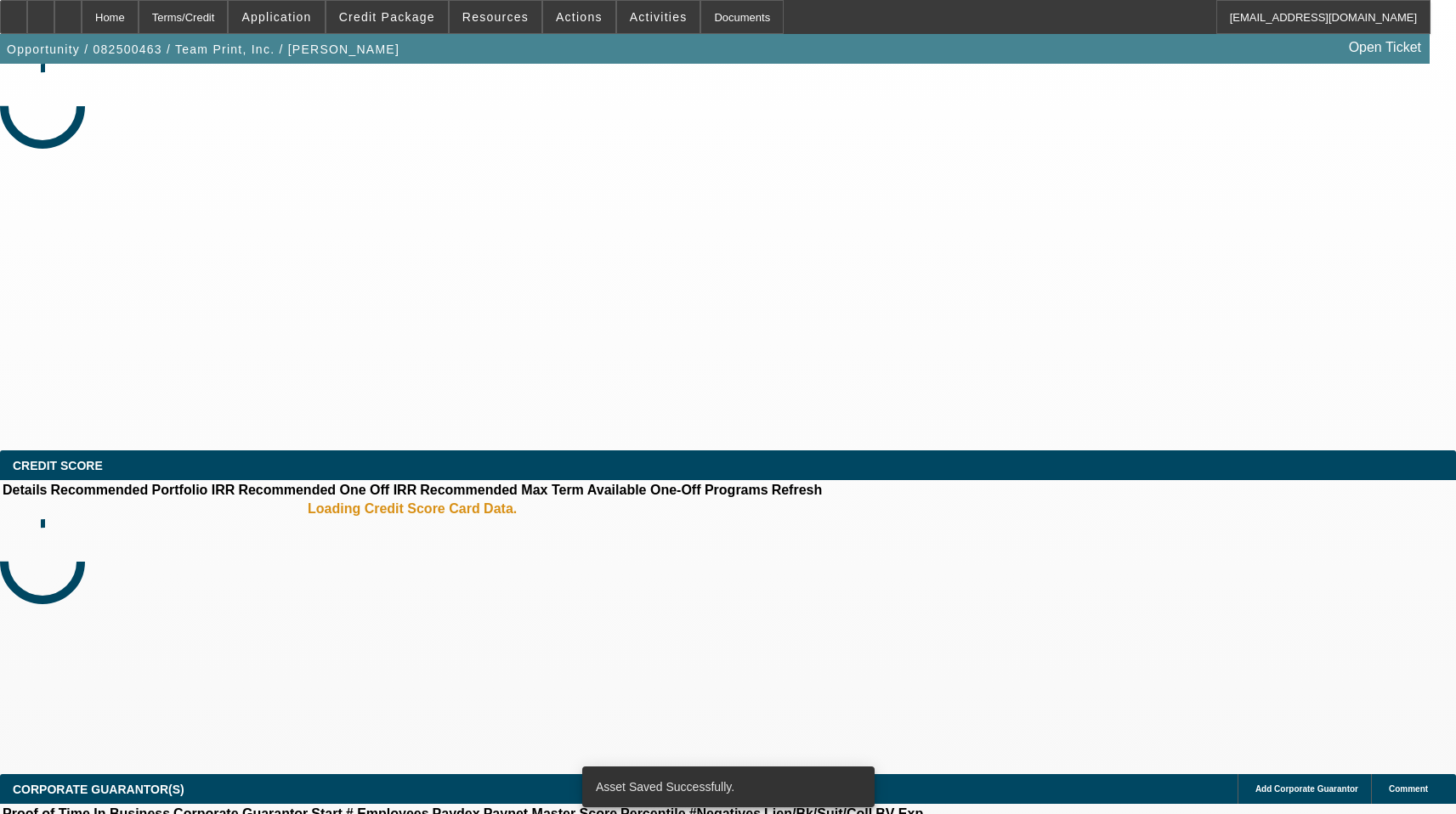
select select "0"
select select "2"
